Goal: Information Seeking & Learning: Learn about a topic

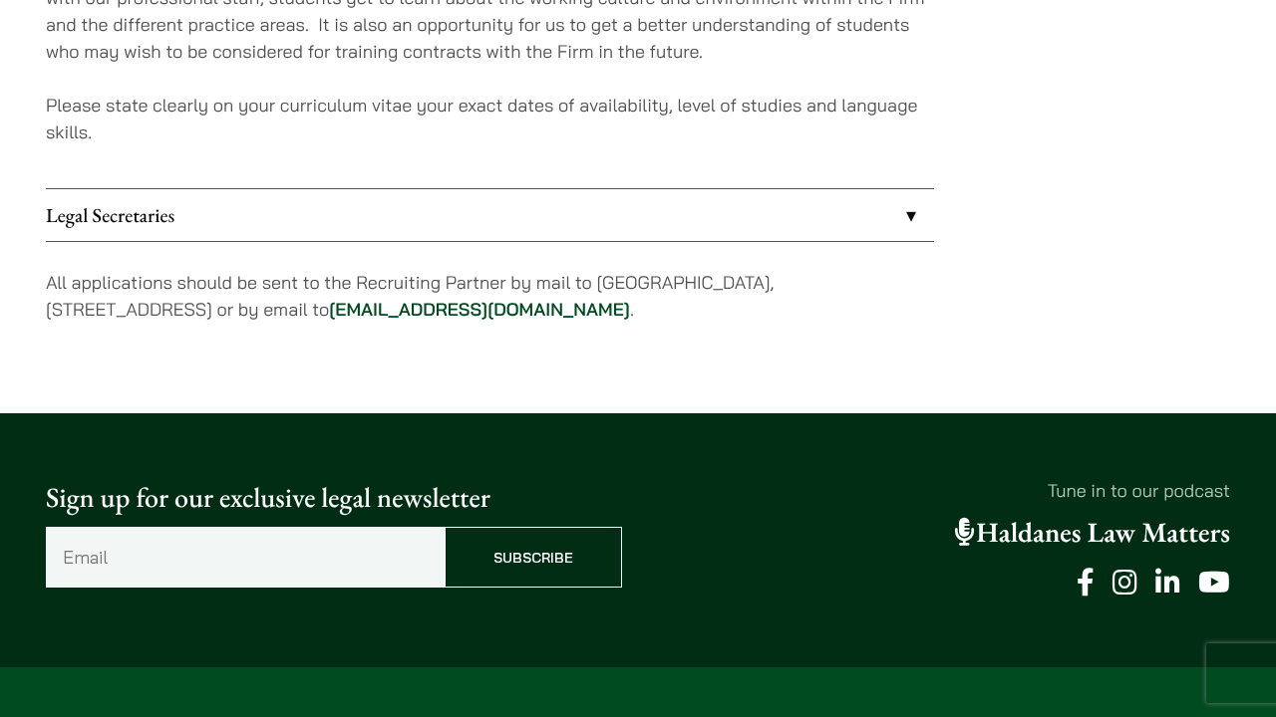
scroll to position [2218, 0]
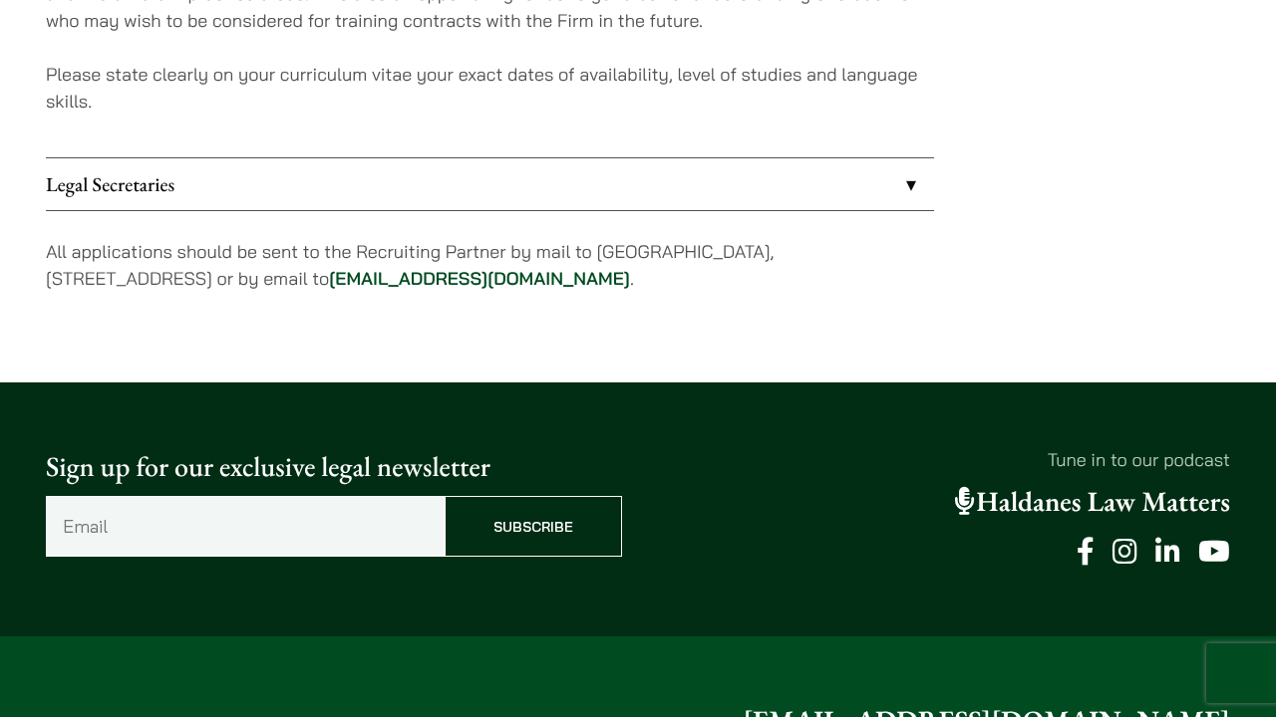
click at [907, 182] on link "Legal Secretaries" at bounding box center [490, 184] width 888 height 52
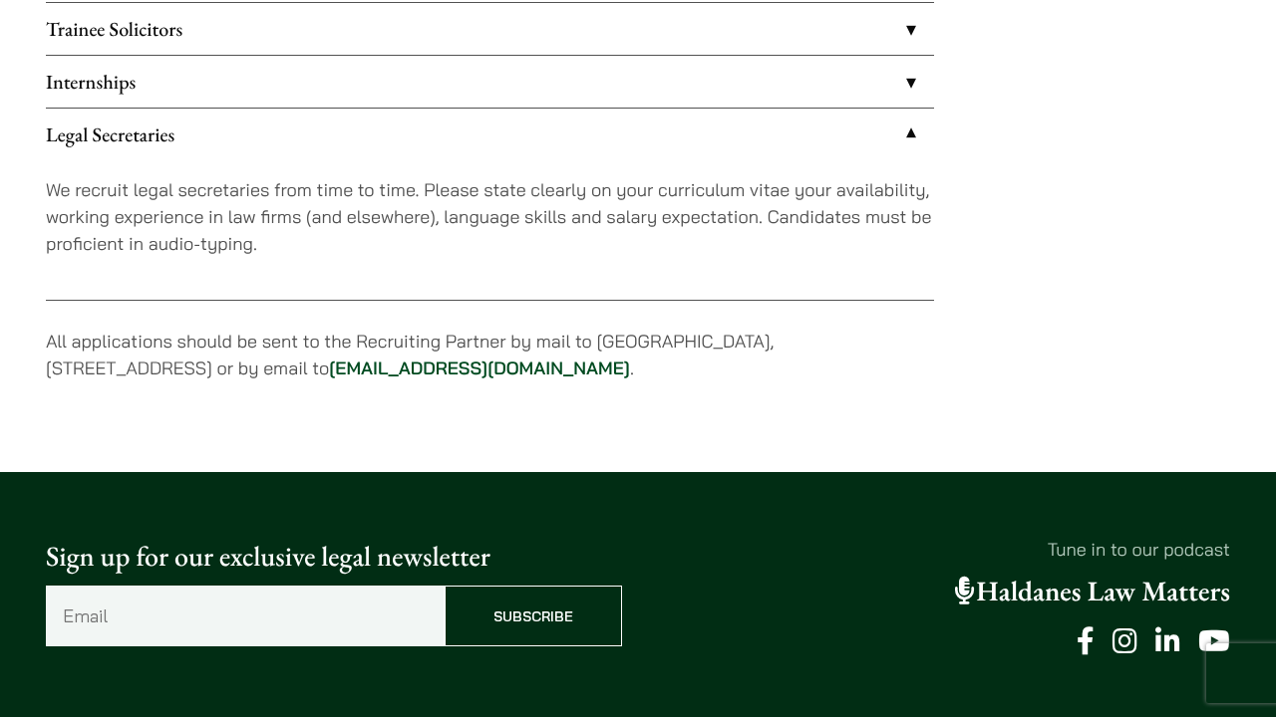
scroll to position [1691, 0]
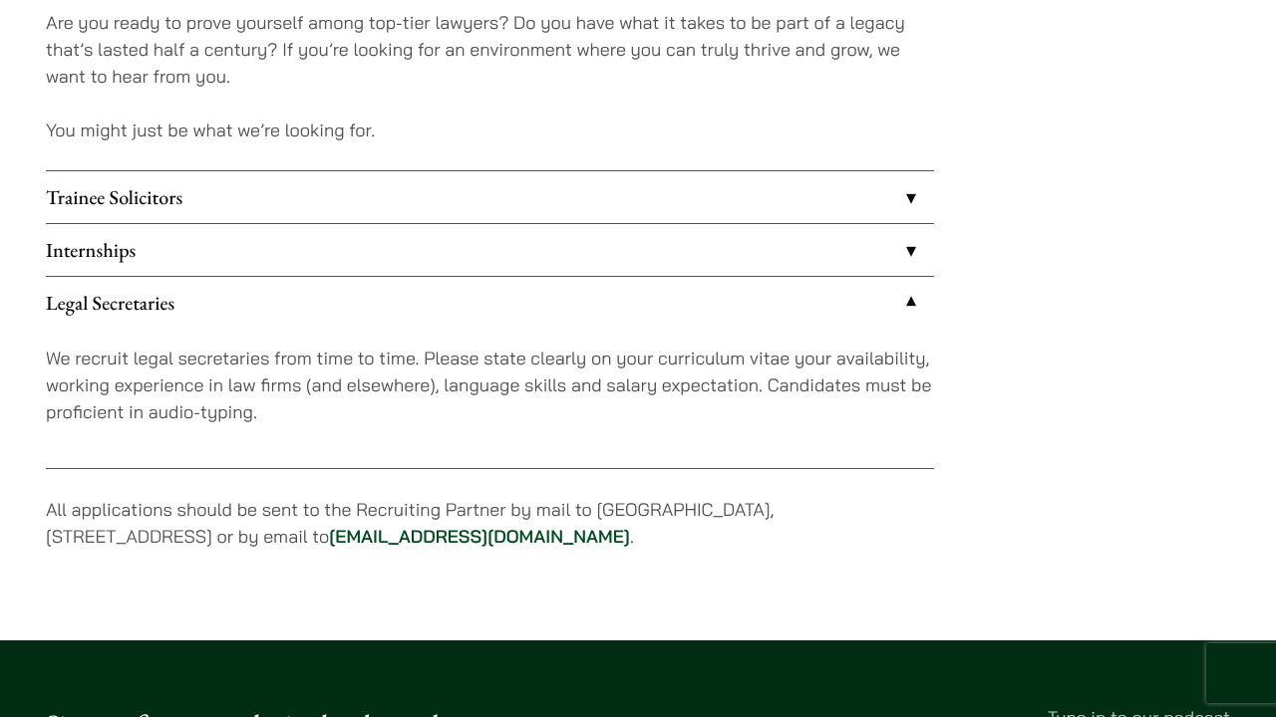
click at [914, 296] on link "Legal Secretaries" at bounding box center [490, 303] width 888 height 52
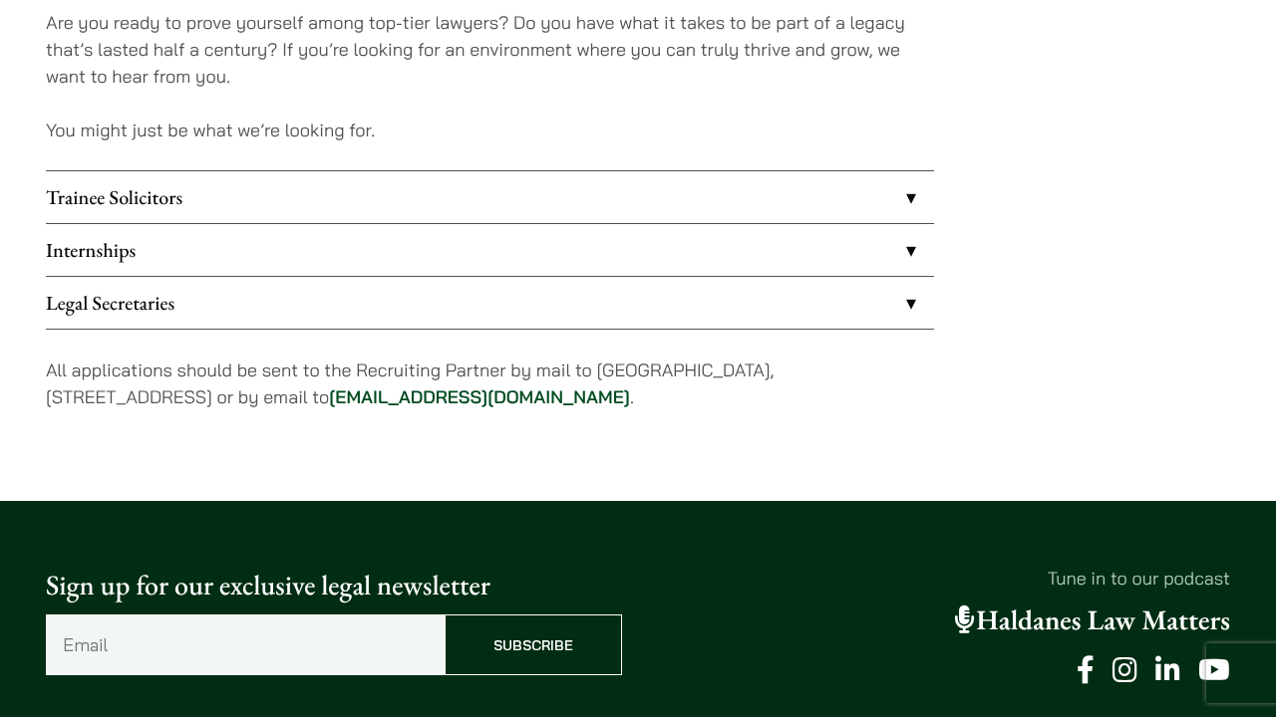
click at [544, 249] on link "Internships" at bounding box center [490, 250] width 888 height 52
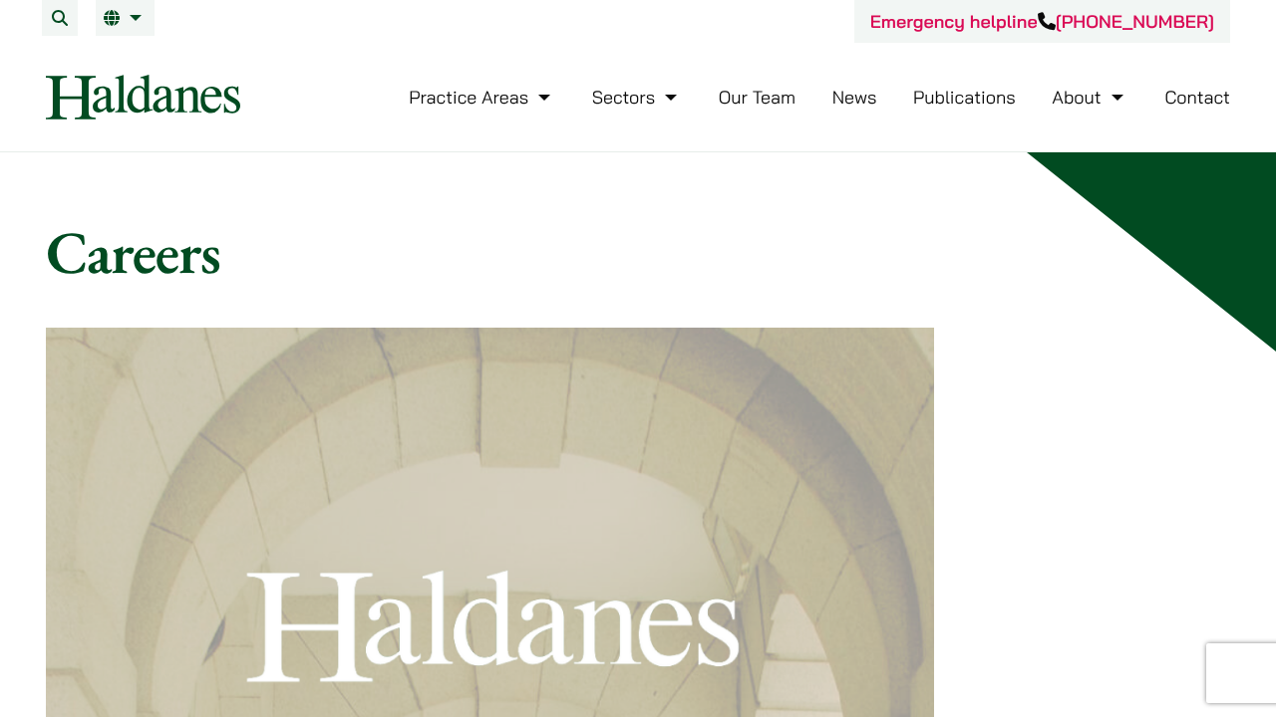
click at [1191, 96] on link "Contact" at bounding box center [1197, 97] width 66 height 23
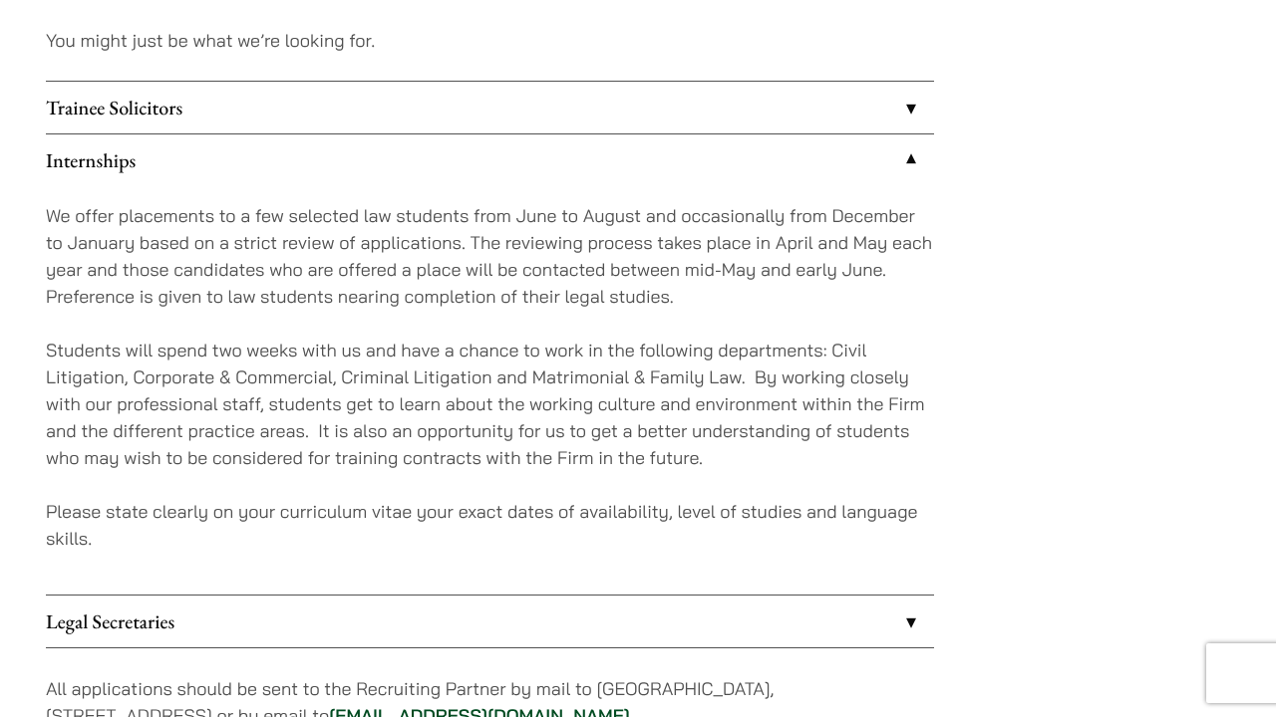
scroll to position [1784, 0]
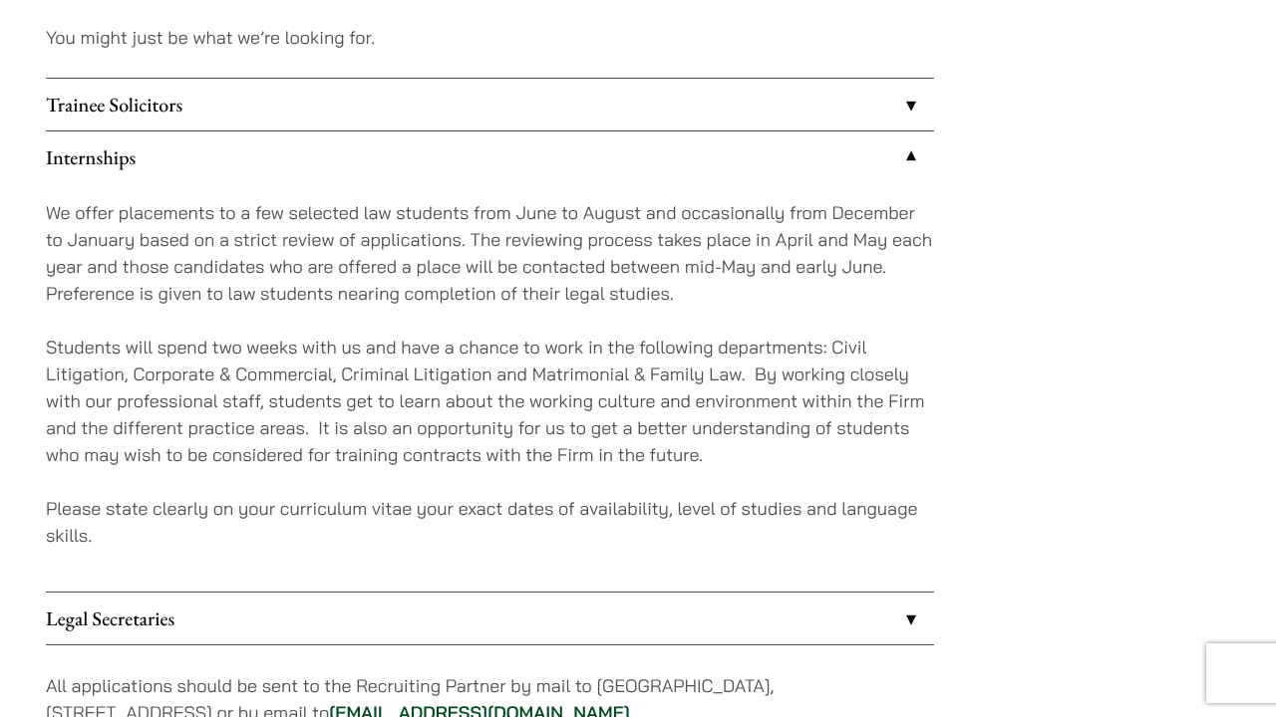
click at [553, 113] on link "Trainee Solicitors" at bounding box center [490, 105] width 888 height 52
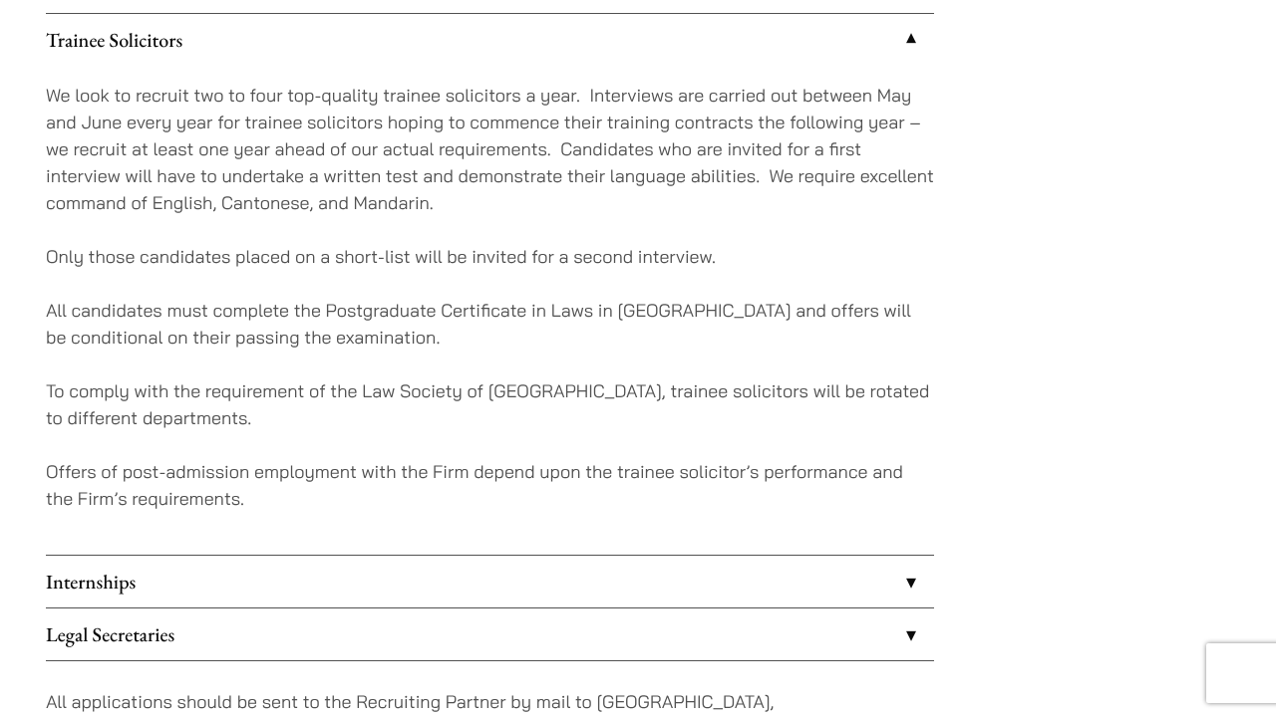
scroll to position [1901, 0]
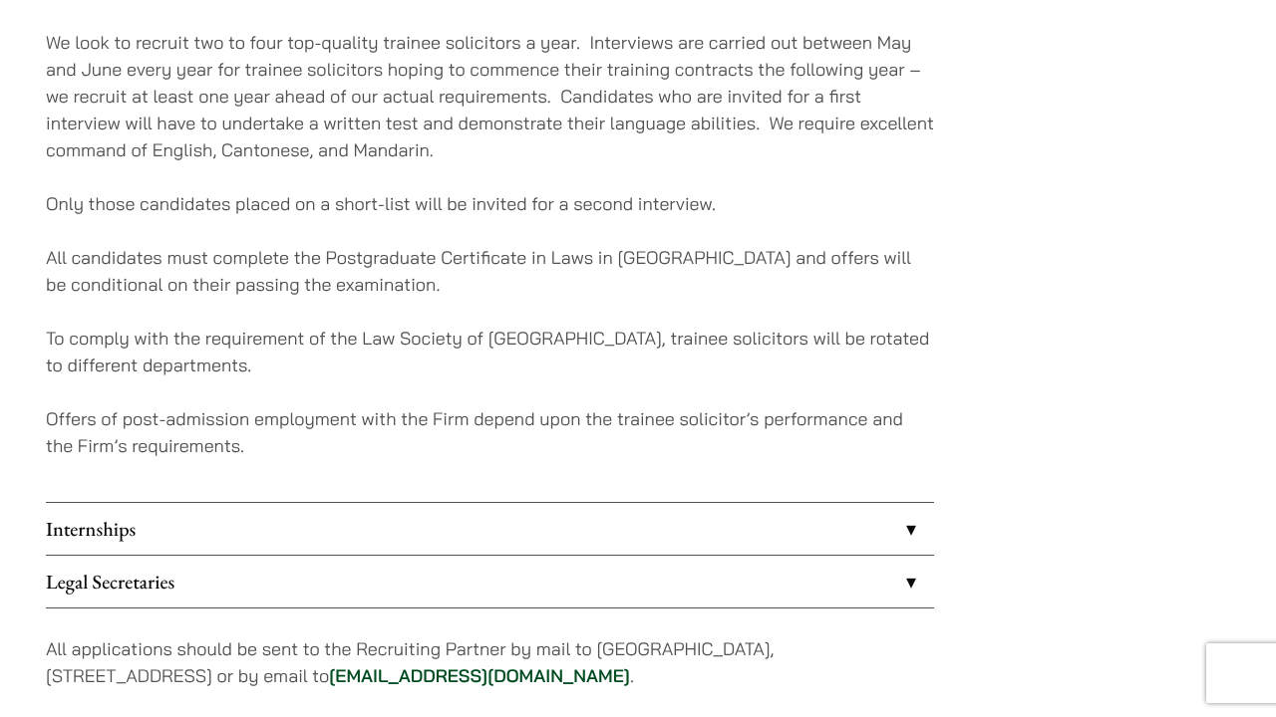
click at [313, 531] on link "Internships" at bounding box center [490, 529] width 888 height 52
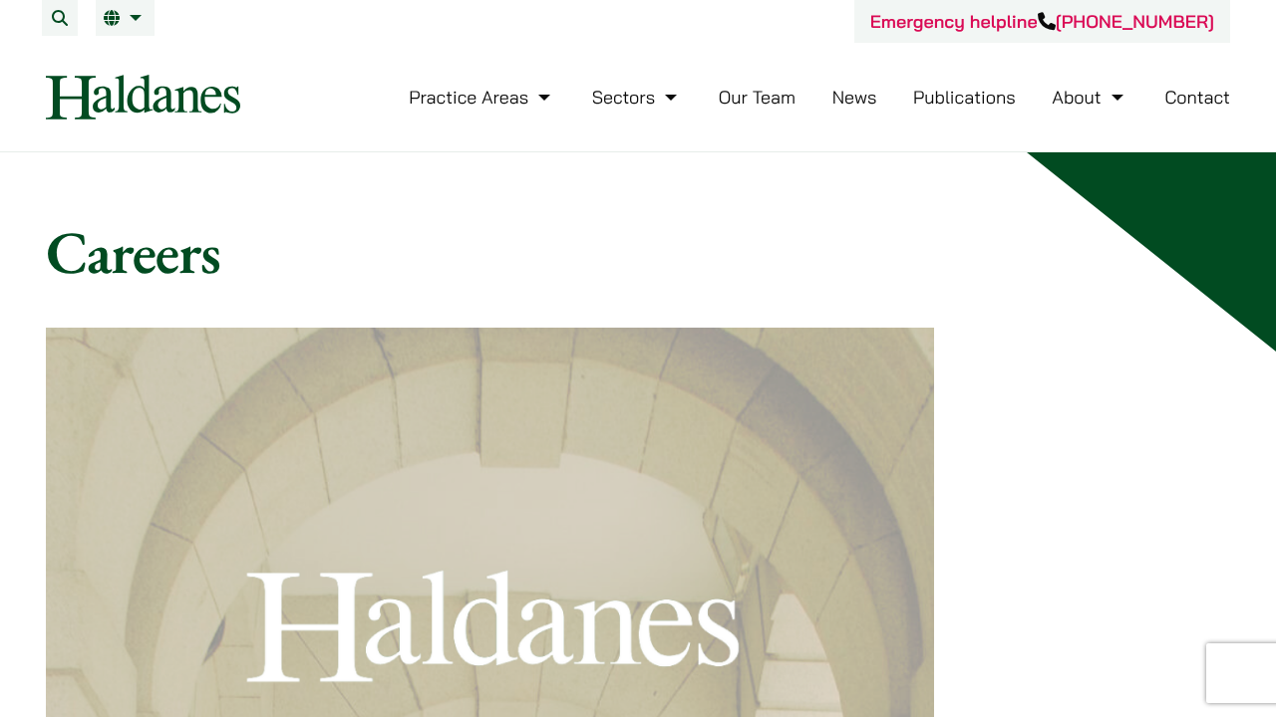
click at [853, 97] on link "News" at bounding box center [854, 97] width 45 height 23
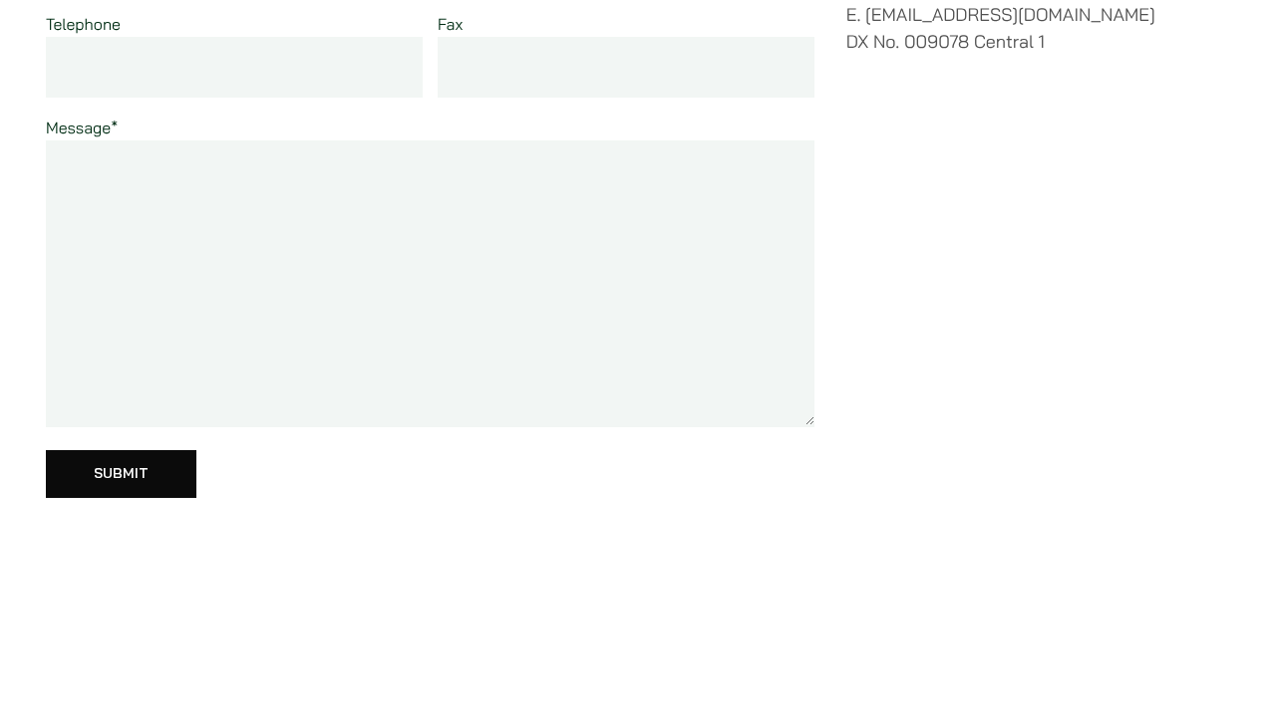
scroll to position [550, 0]
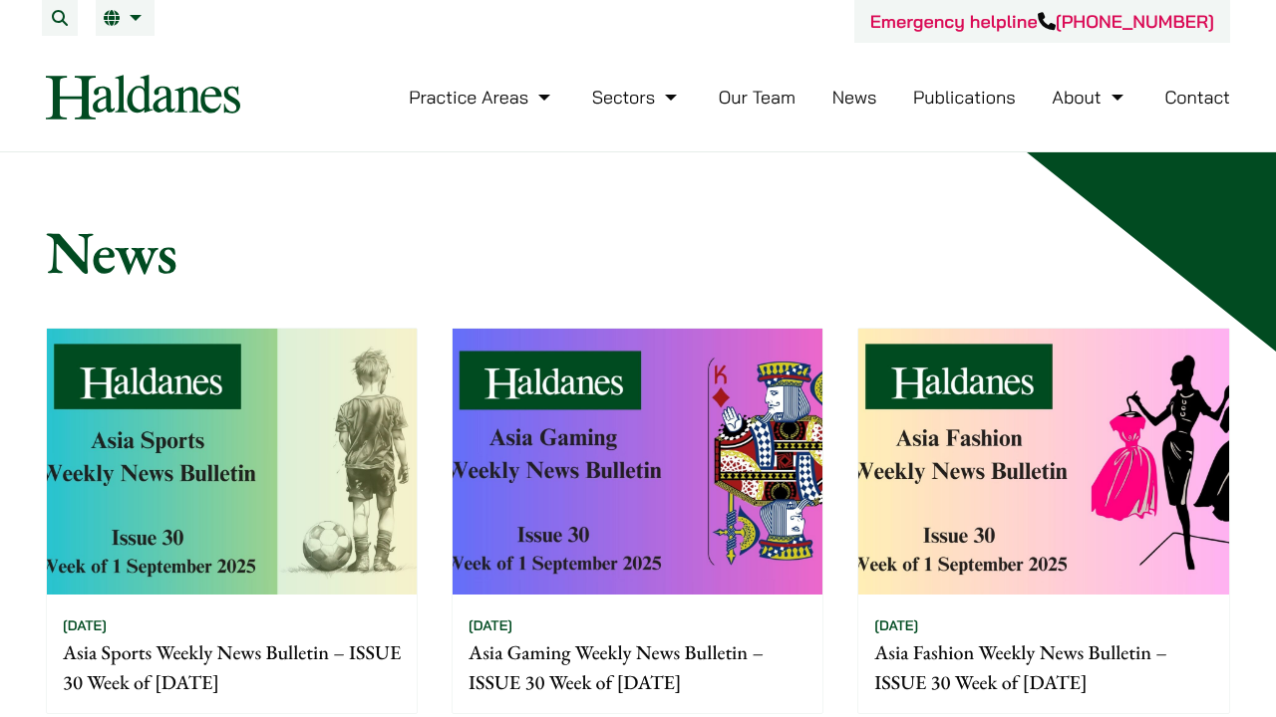
click at [936, 91] on link "Publications" at bounding box center [964, 97] width 103 height 23
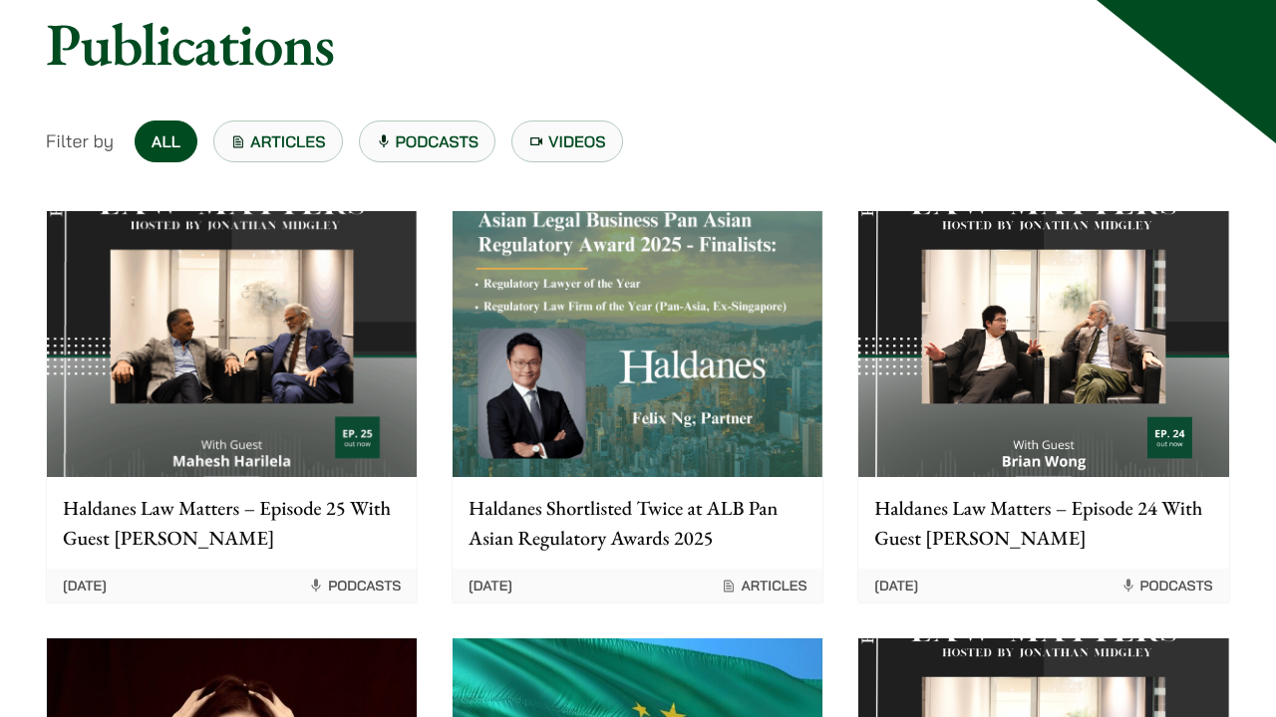
scroll to position [211, 0]
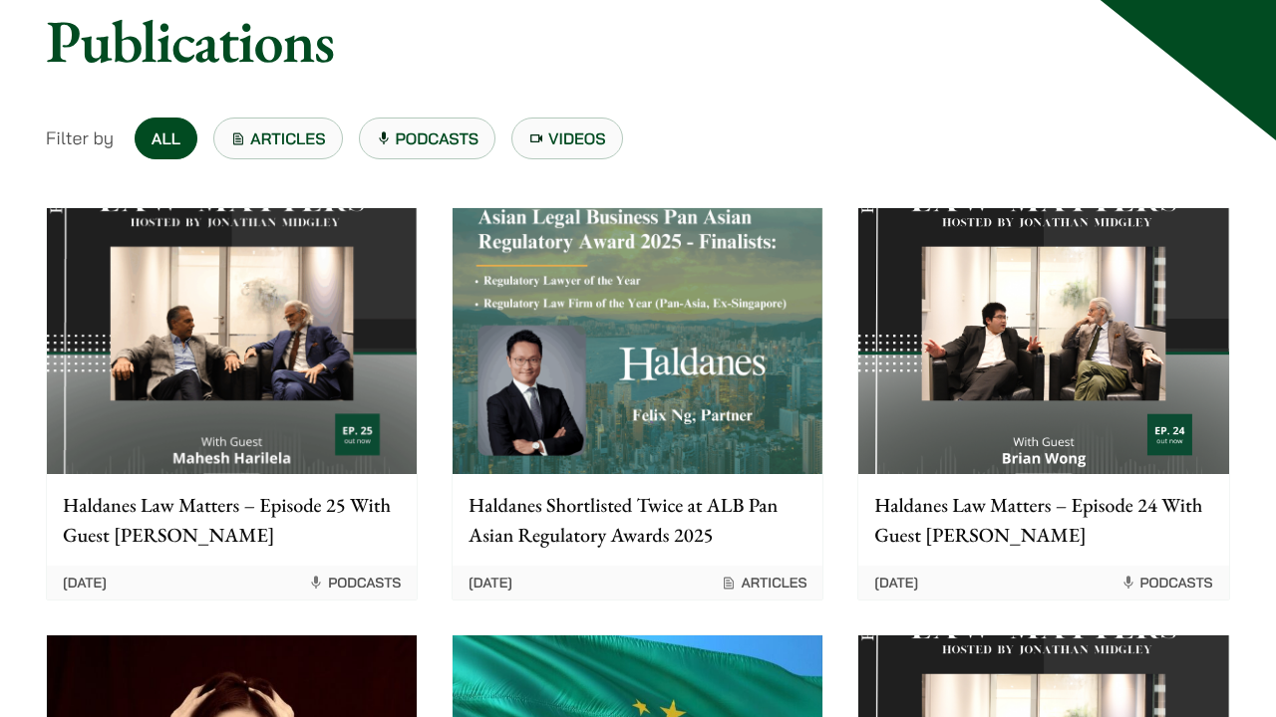
click at [253, 141] on link "Articles" at bounding box center [278, 139] width 130 height 42
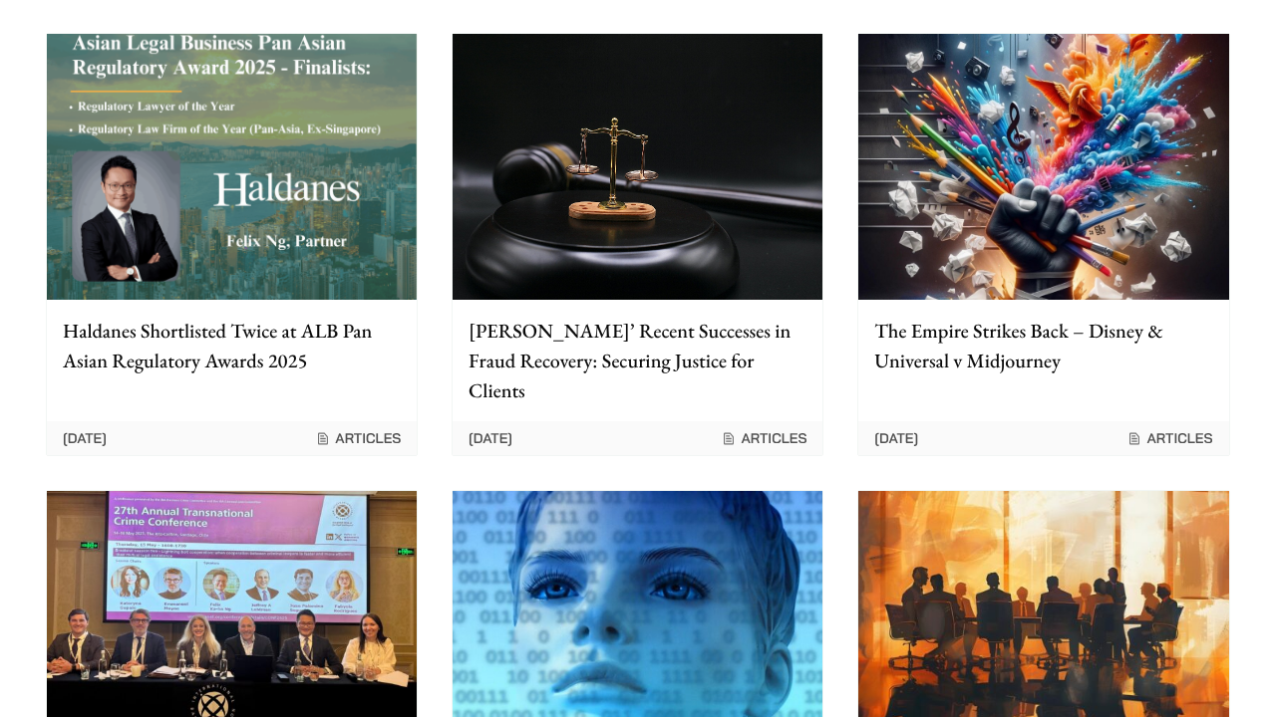
scroll to position [388, 0]
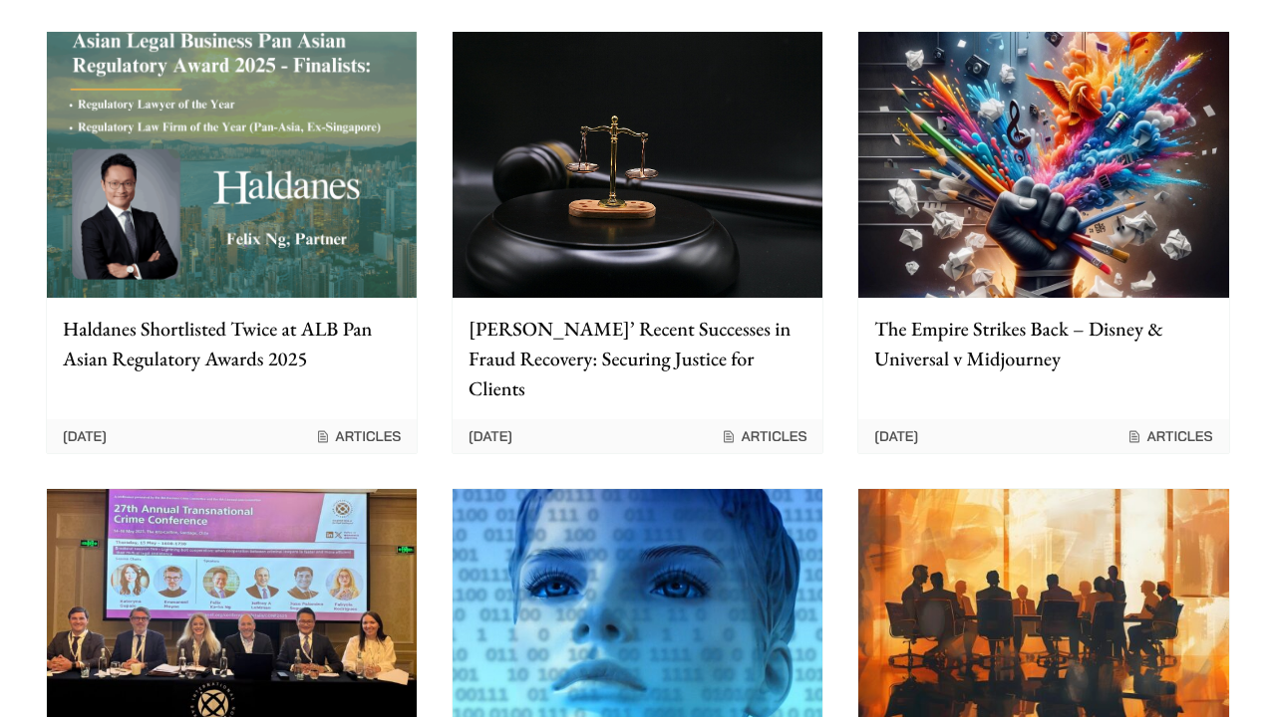
click at [933, 363] on p "The Empire Strikes Back – Disney & Universal v Midjourney" at bounding box center [1043, 344] width 338 height 60
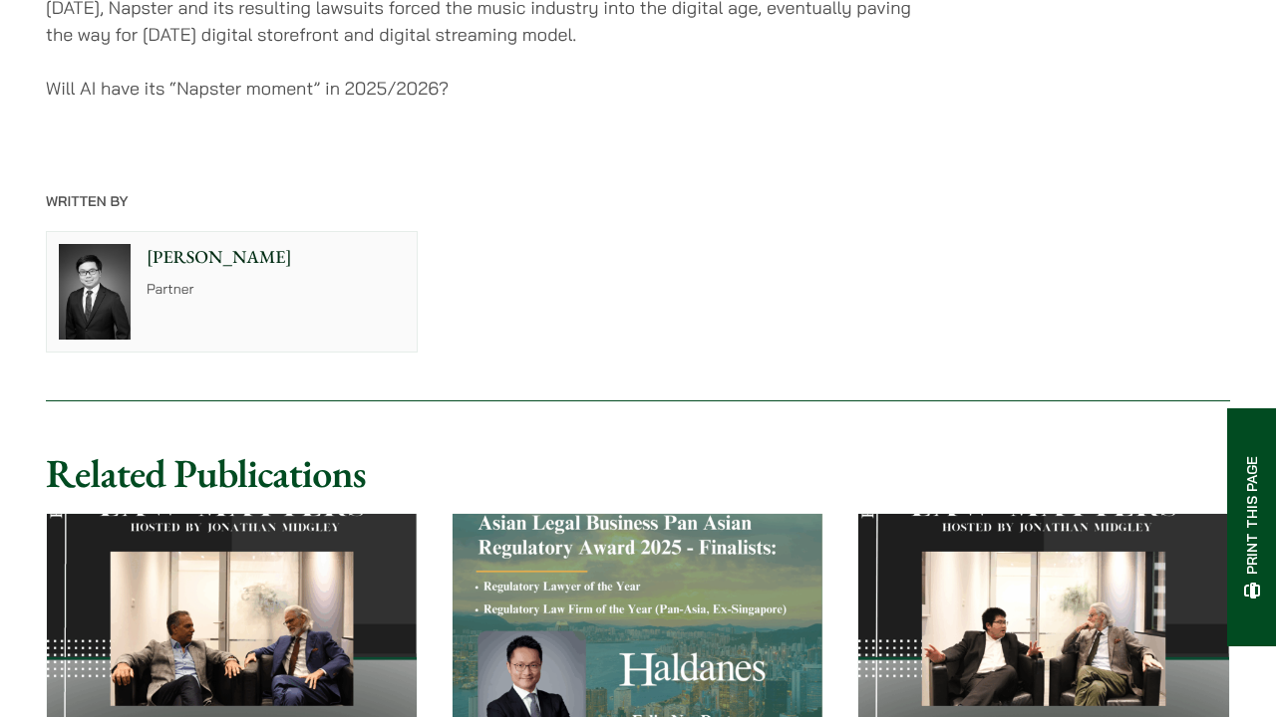
scroll to position [4319, 0]
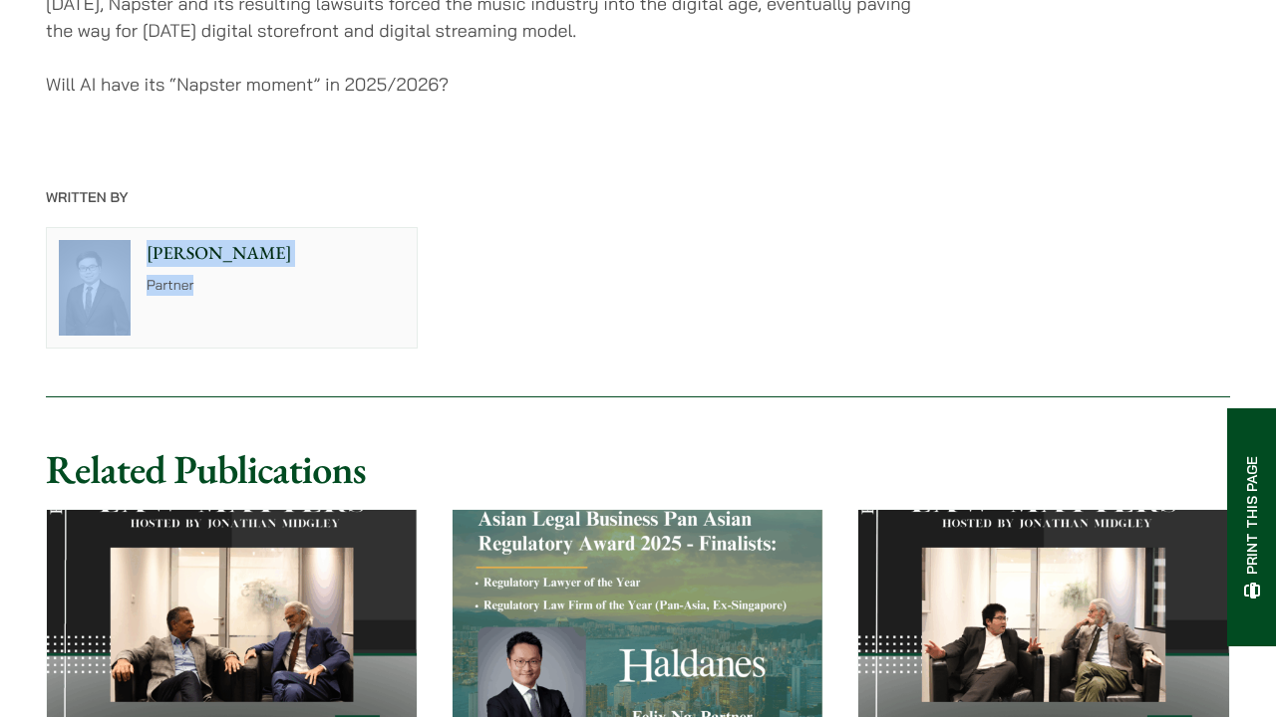
click at [610, 262] on div "[PERSON_NAME] Partner" at bounding box center [638, 287] width 1218 height 155
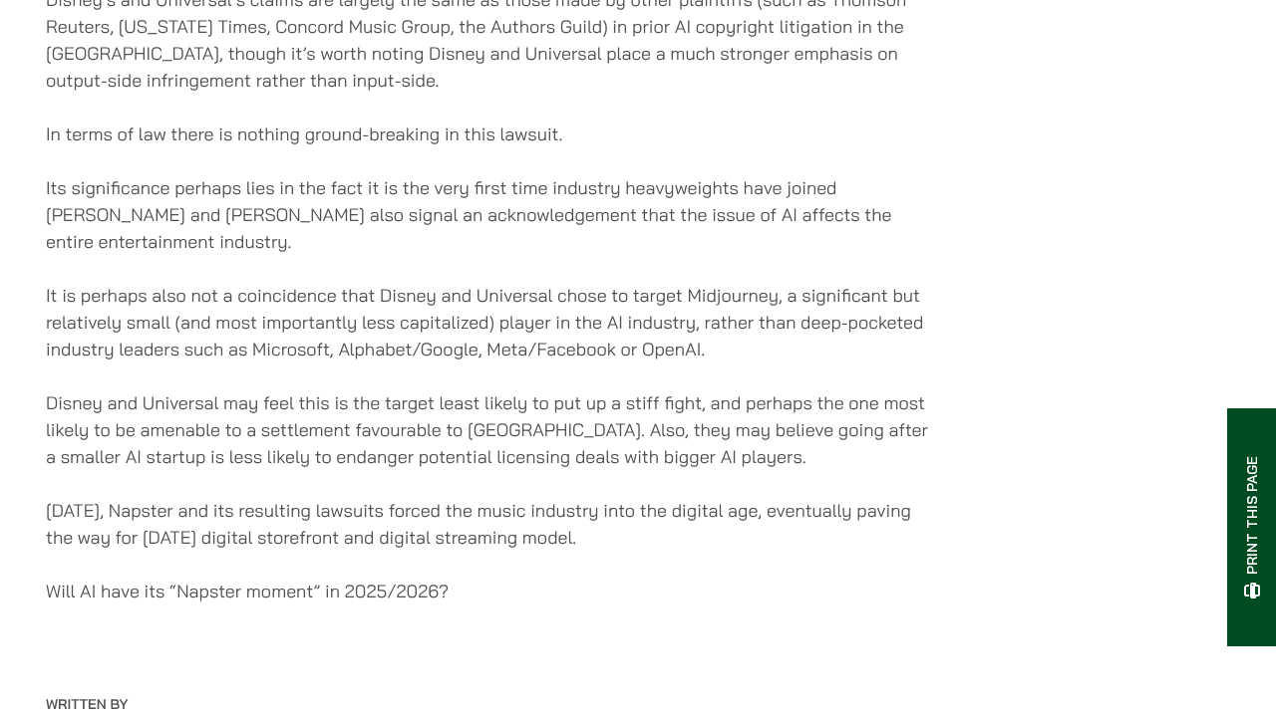
scroll to position [3814, 0]
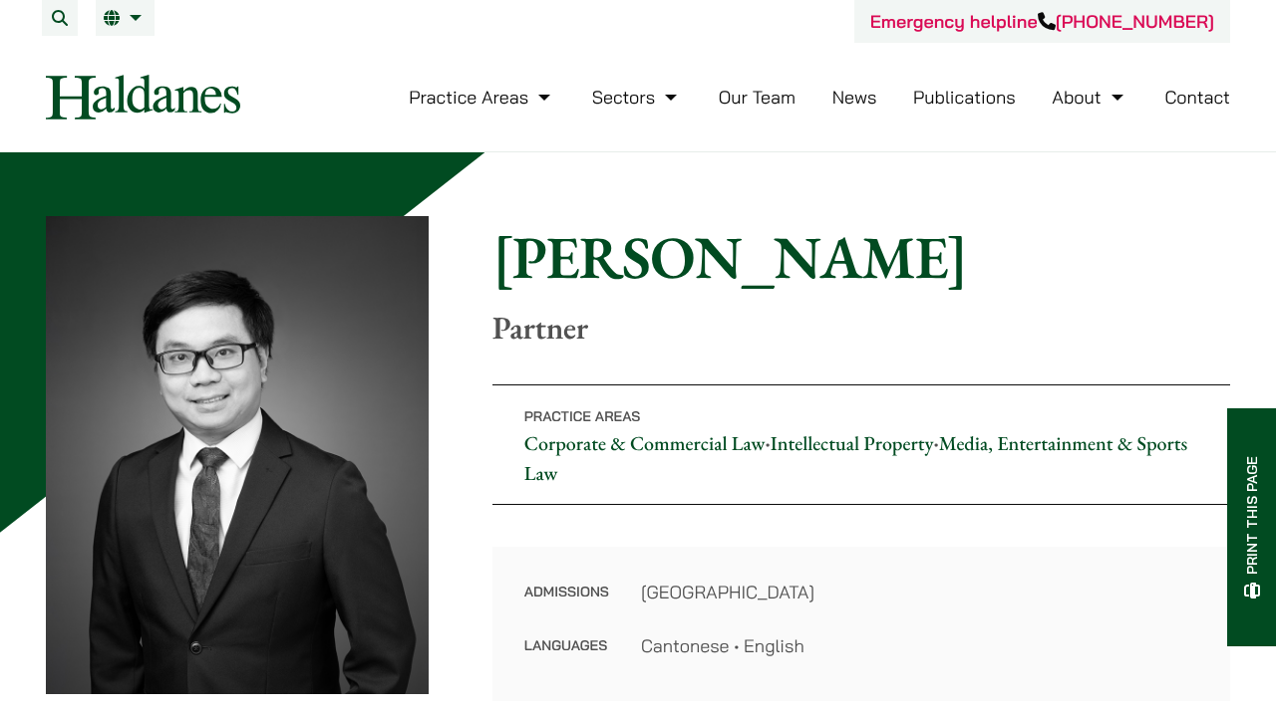
click at [832, 450] on link "Intellectual Property" at bounding box center [851, 443] width 163 height 26
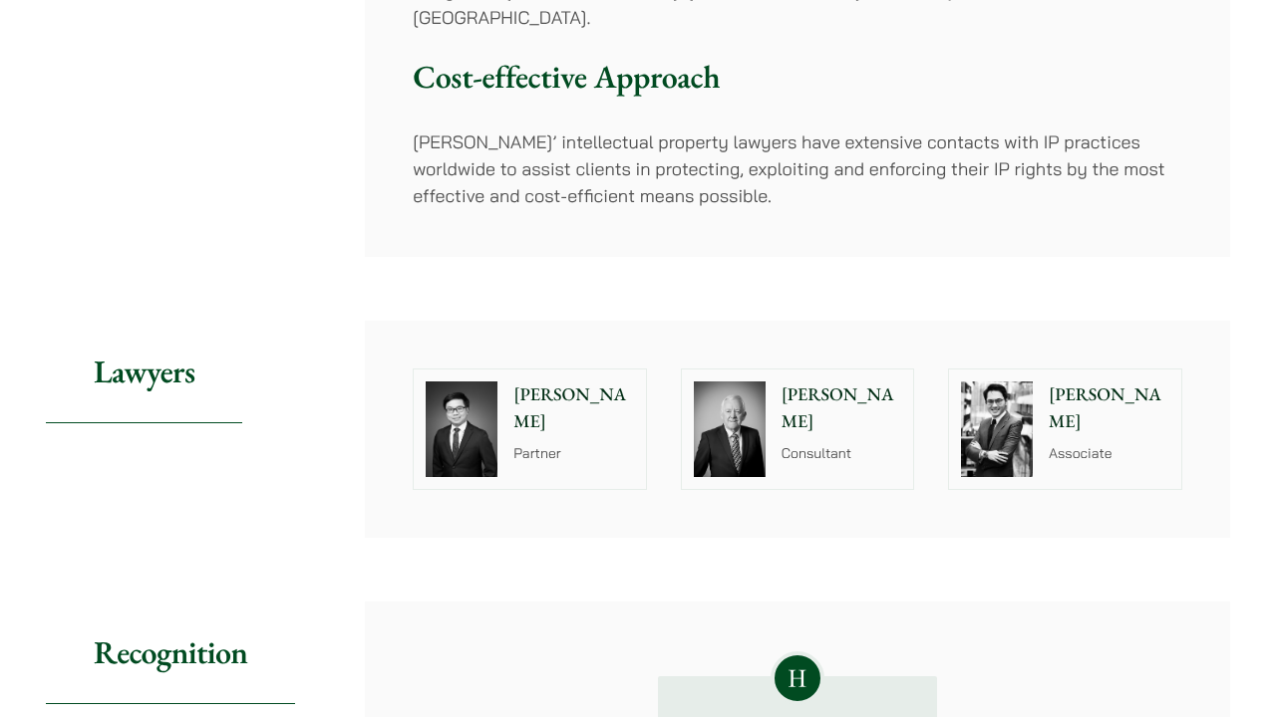
scroll to position [755, 0]
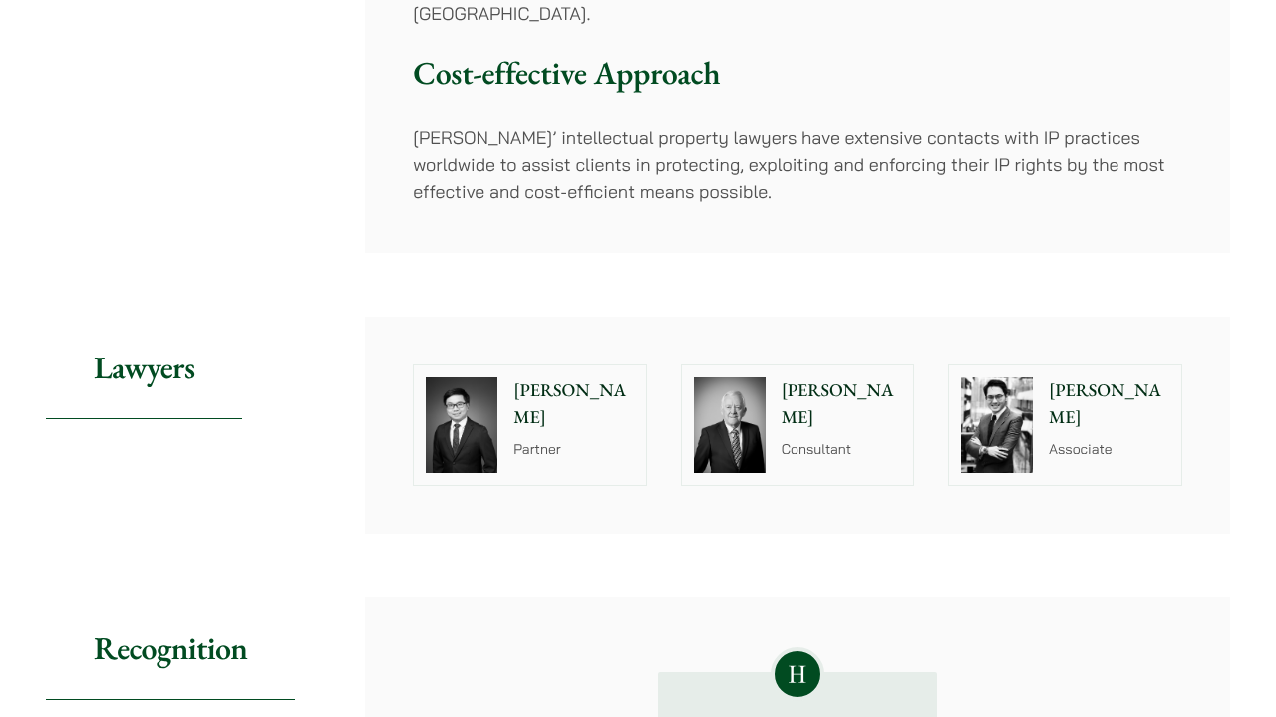
click at [1046, 366] on div "[PERSON_NAME] Associate" at bounding box center [1112, 426] width 137 height 120
click at [756, 396] on img at bounding box center [730, 426] width 72 height 96
click at [537, 439] on p "Partner" at bounding box center [573, 449] width 121 height 21
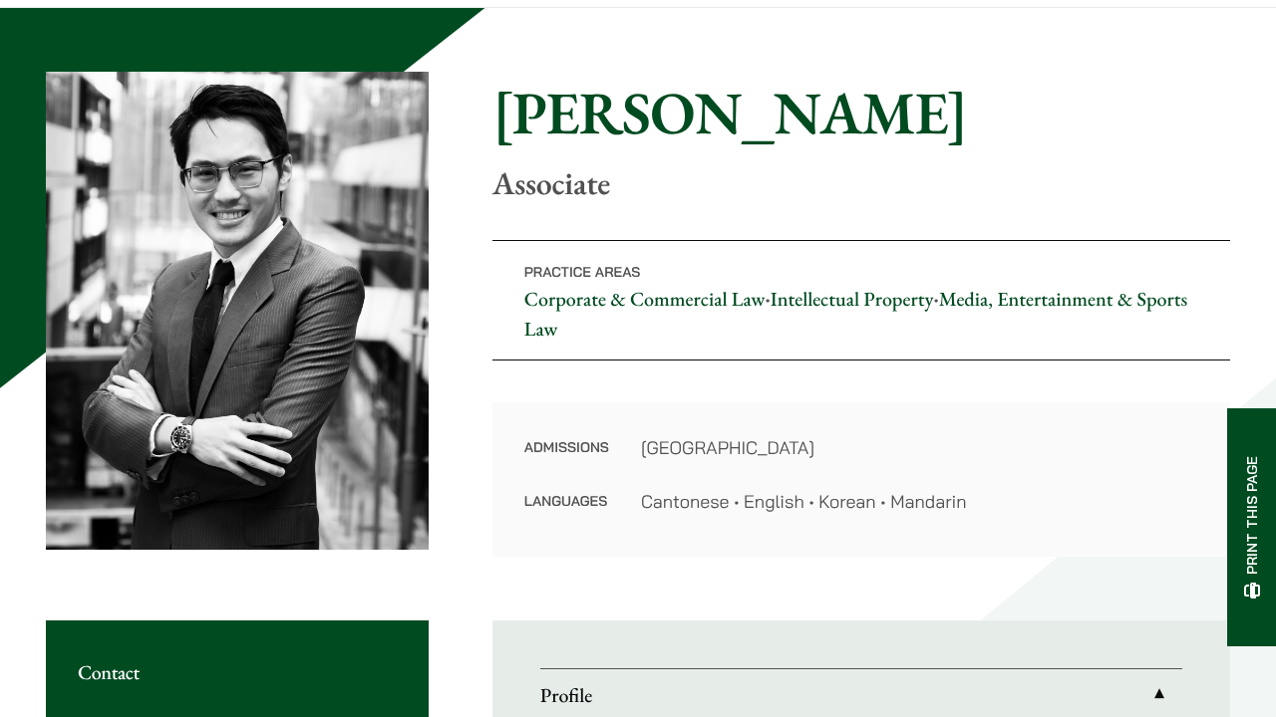
scroll to position [143, 0]
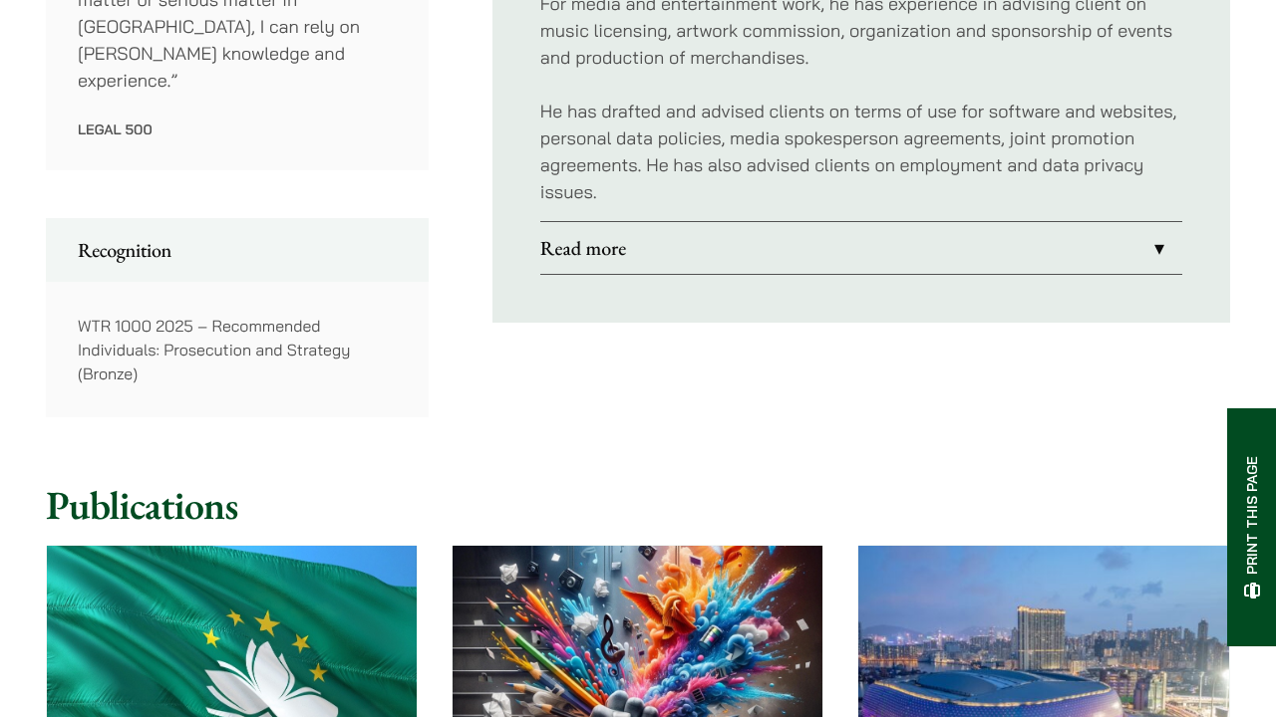
scroll to position [1407, 0]
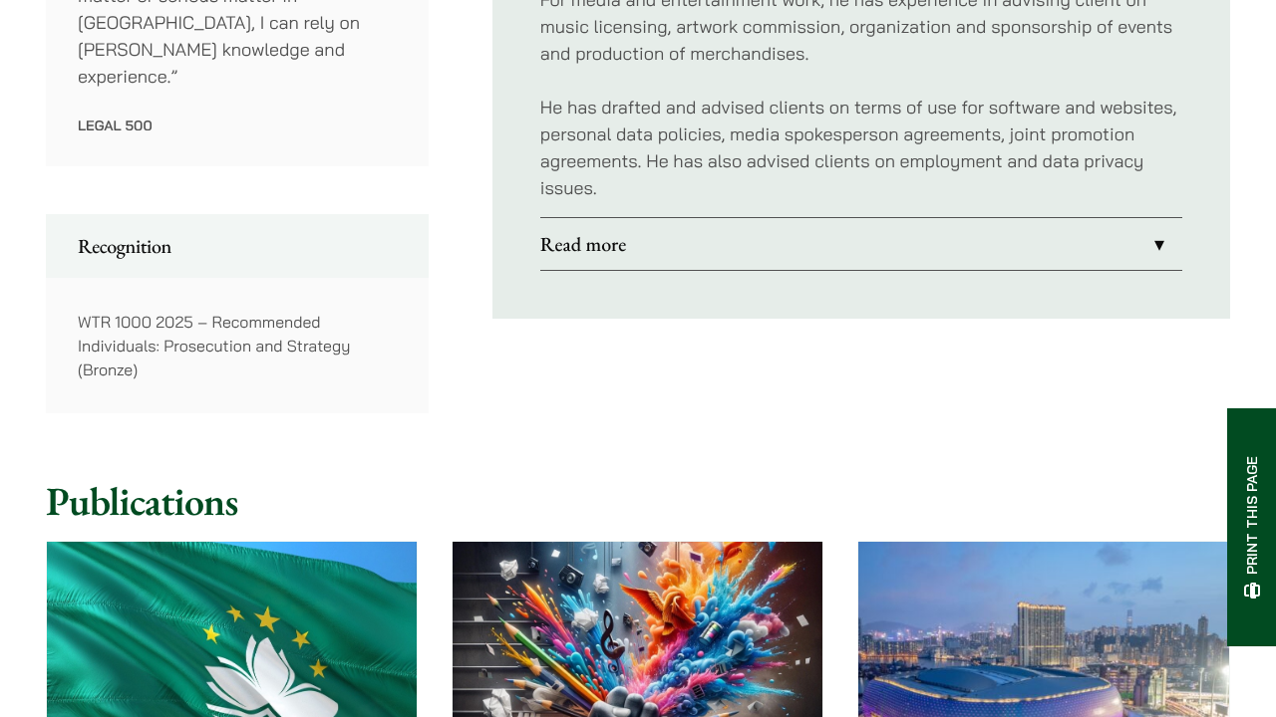
click at [607, 218] on link "Read more" at bounding box center [861, 244] width 642 height 52
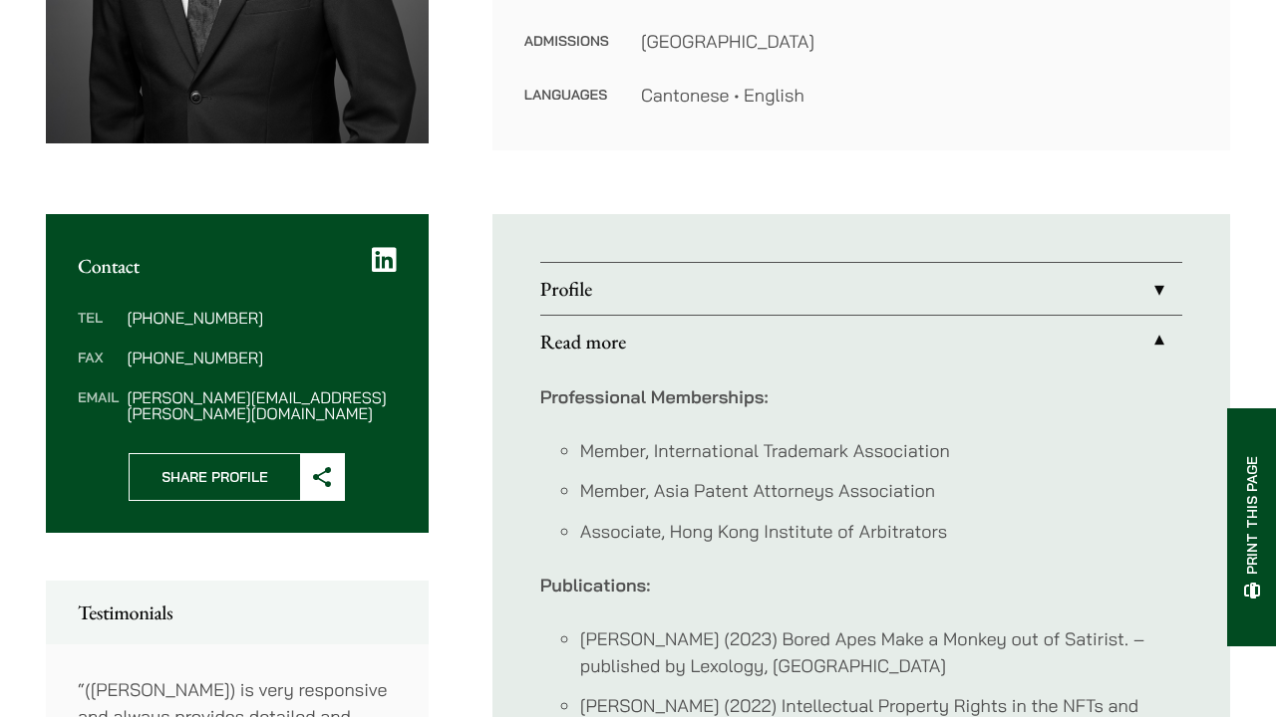
scroll to position [535, 0]
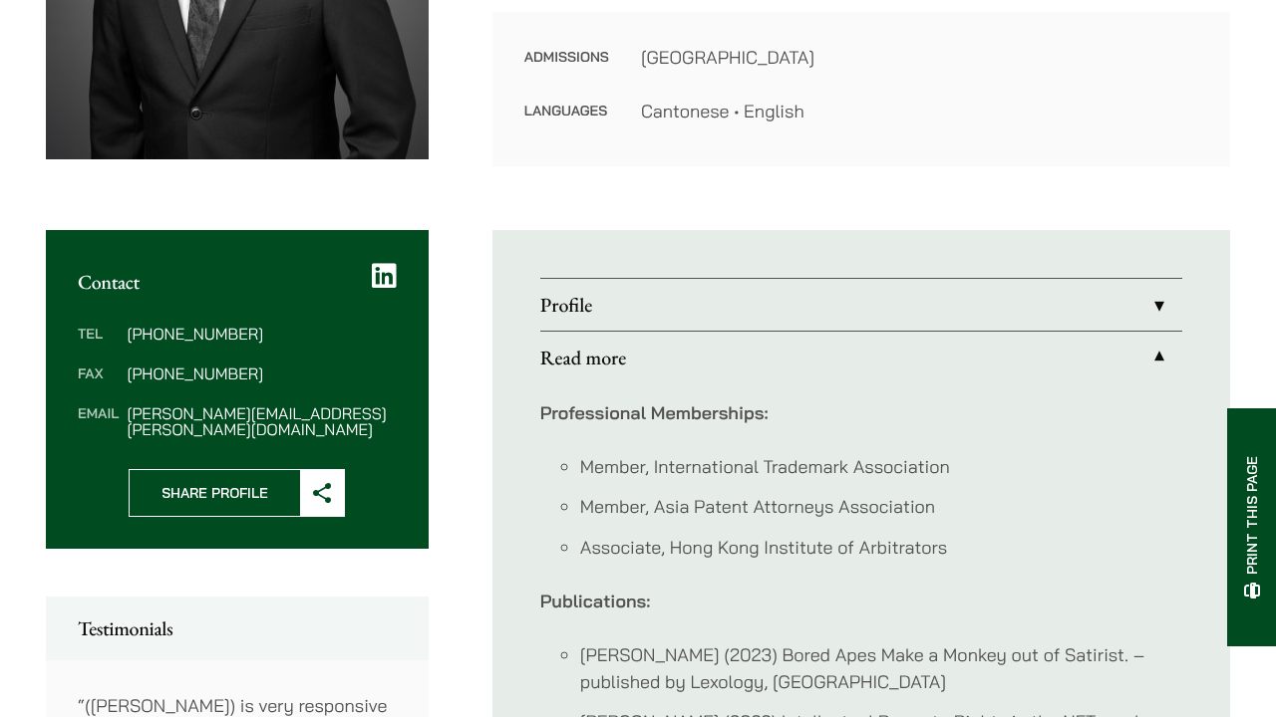
click at [582, 283] on link "Profile" at bounding box center [861, 305] width 642 height 52
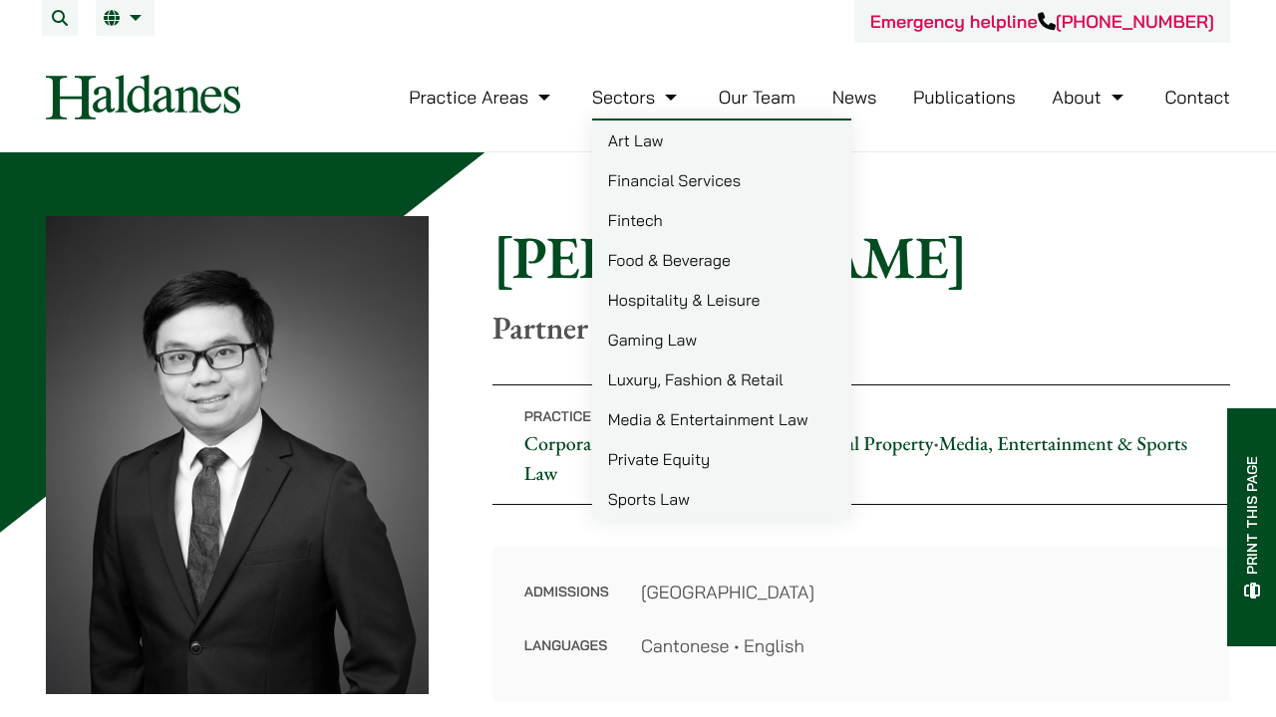
click at [642, 142] on link "Art Law" at bounding box center [721, 141] width 259 height 40
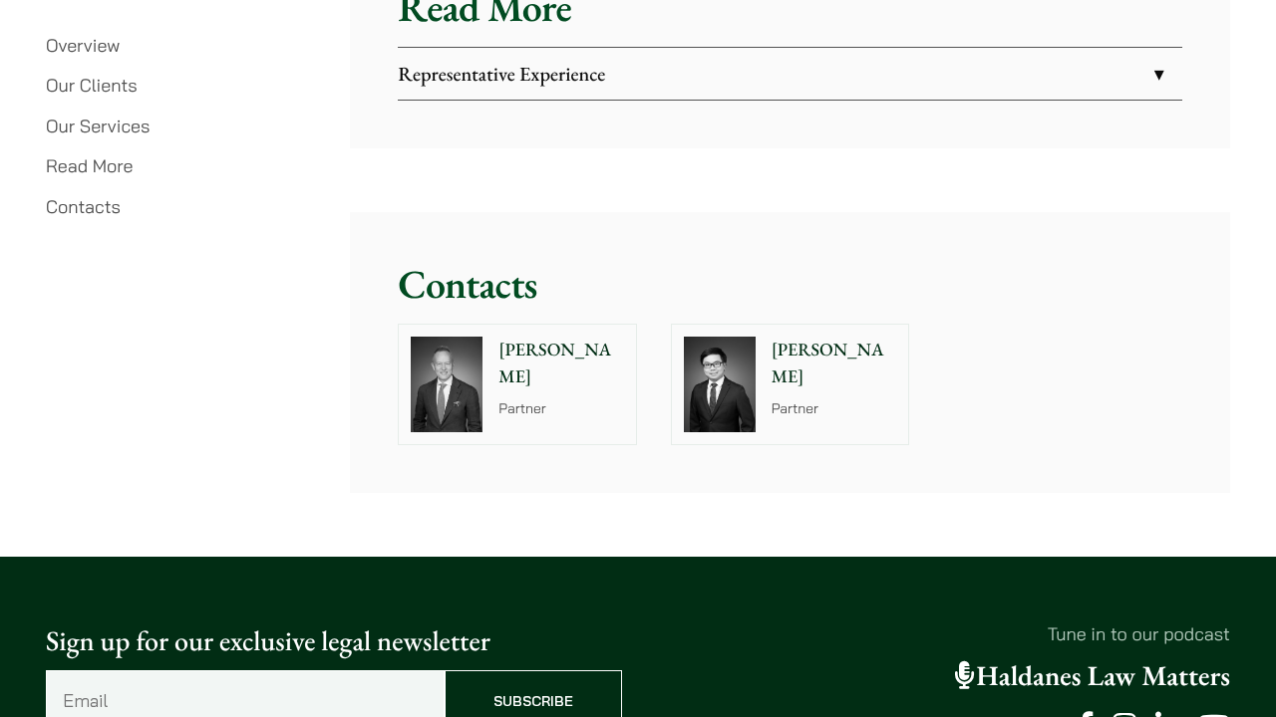
scroll to position [4914, 0]
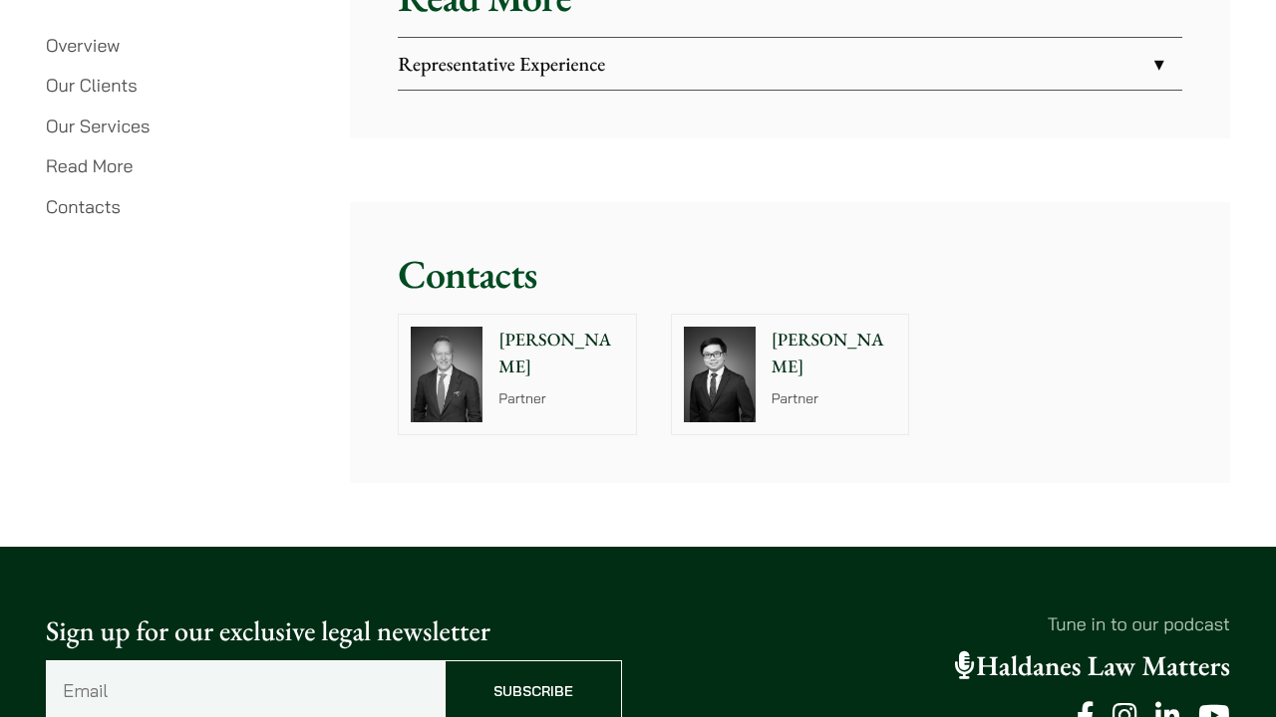
click at [528, 327] on p "[PERSON_NAME]" at bounding box center [561, 354] width 126 height 54
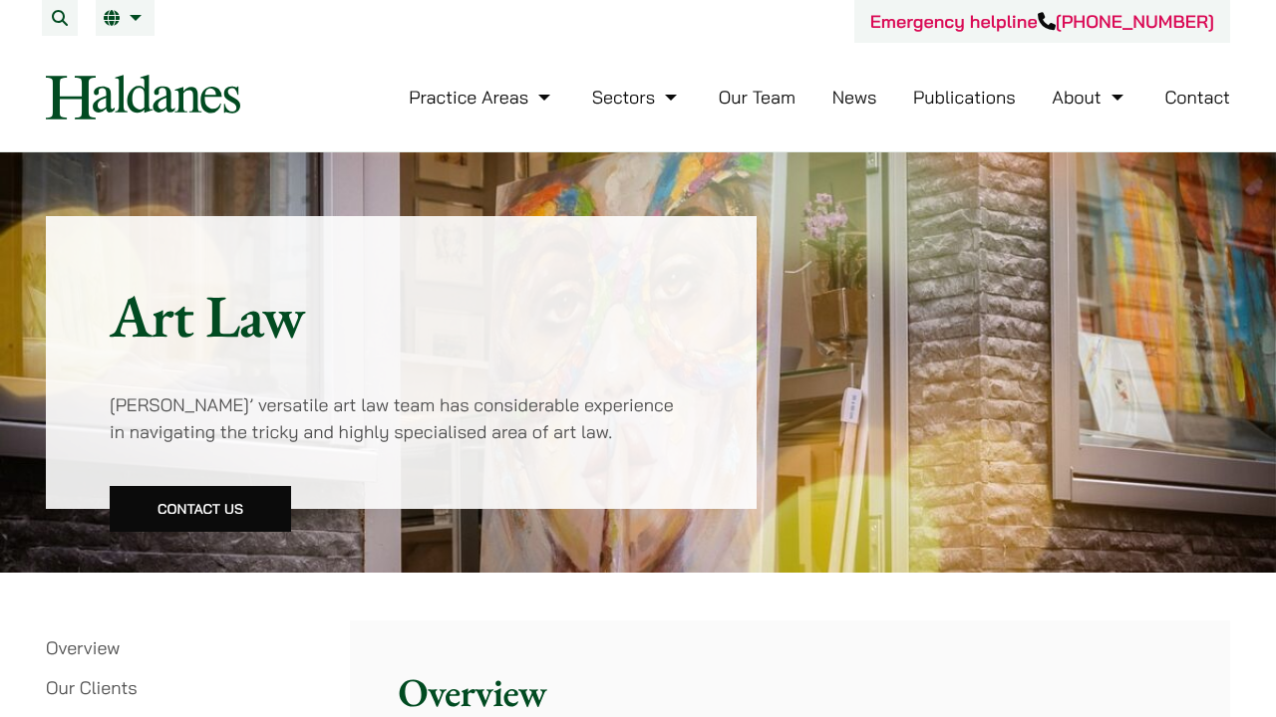
scroll to position [0, 0]
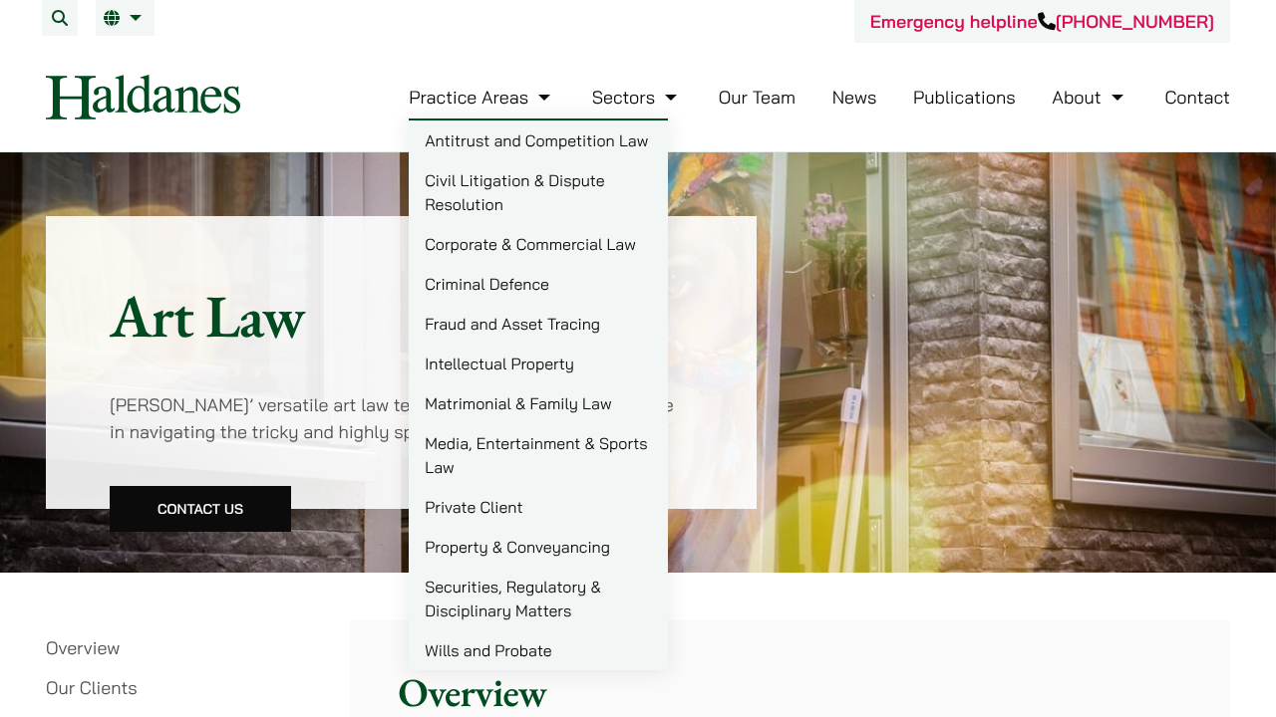
click at [446, 447] on link "Media, Entertainment & Sports Law" at bounding box center [538, 456] width 259 height 64
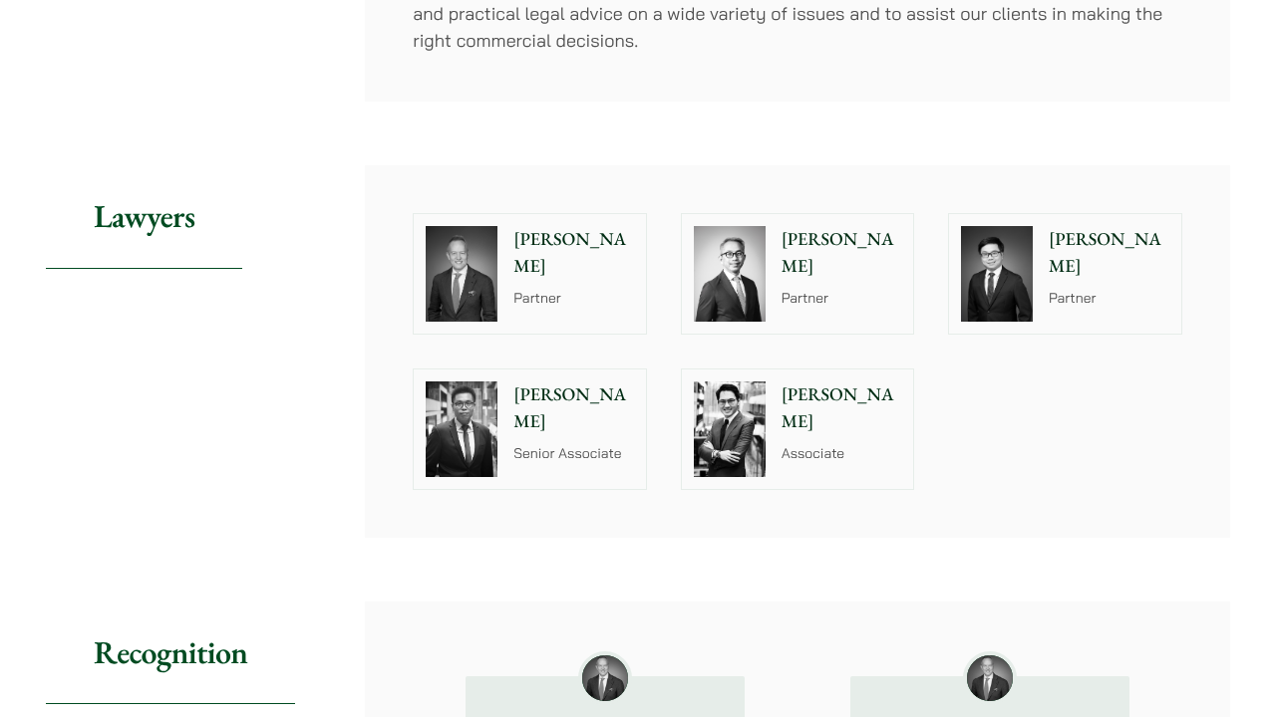
scroll to position [1658, 0]
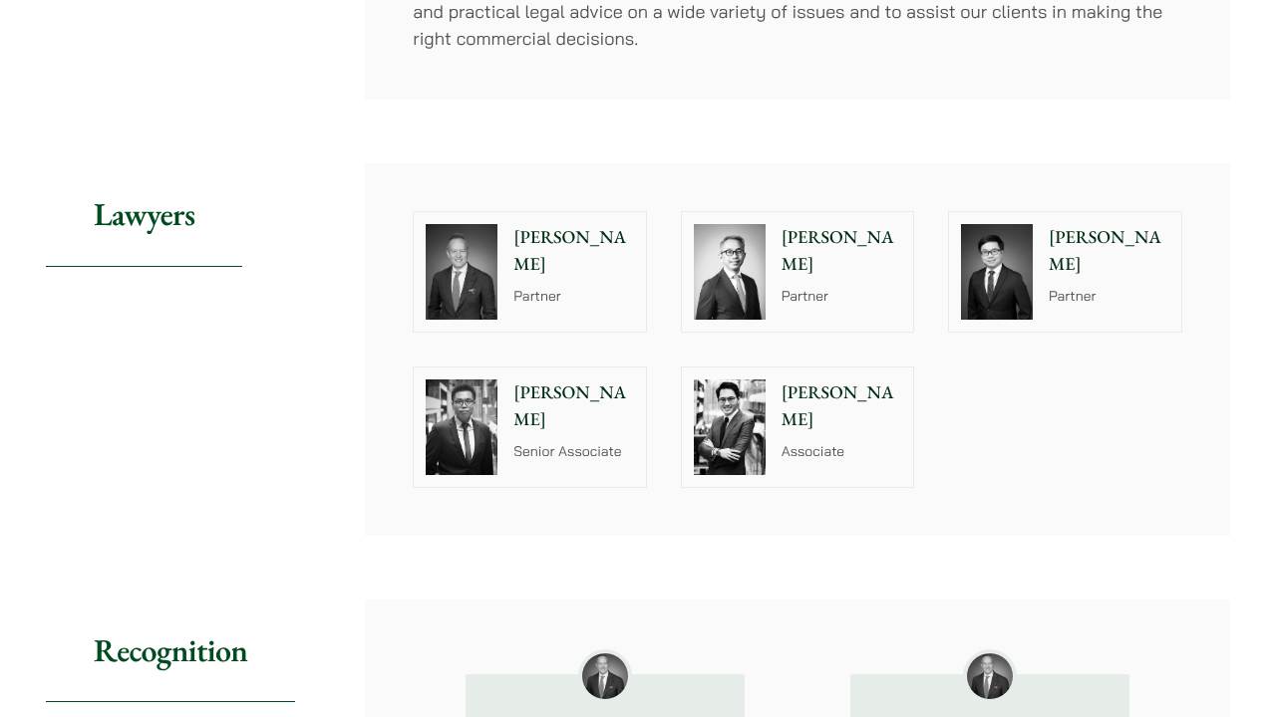
click at [811, 224] on p "[PERSON_NAME]" at bounding box center [841, 251] width 121 height 54
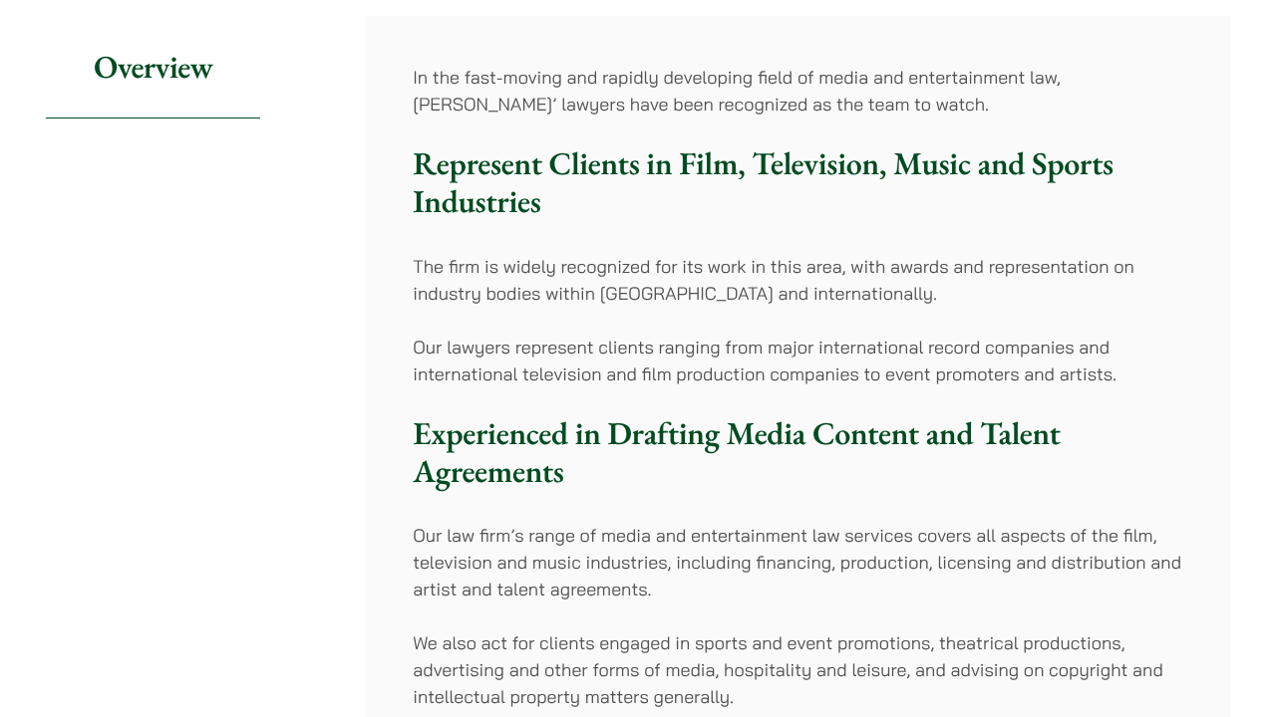
scroll to position [360, 0]
